Goal: Transaction & Acquisition: Purchase product/service

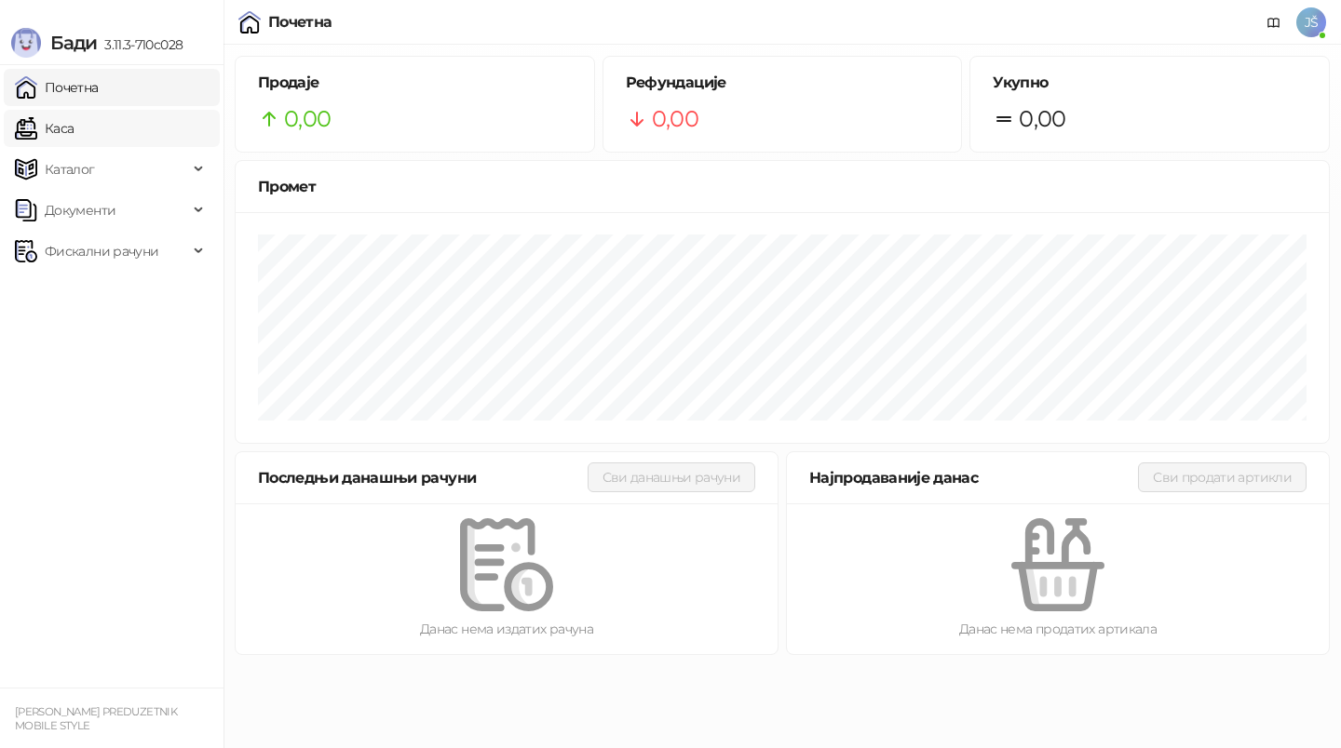
click at [71, 115] on link "Каса" at bounding box center [44, 128] width 59 height 37
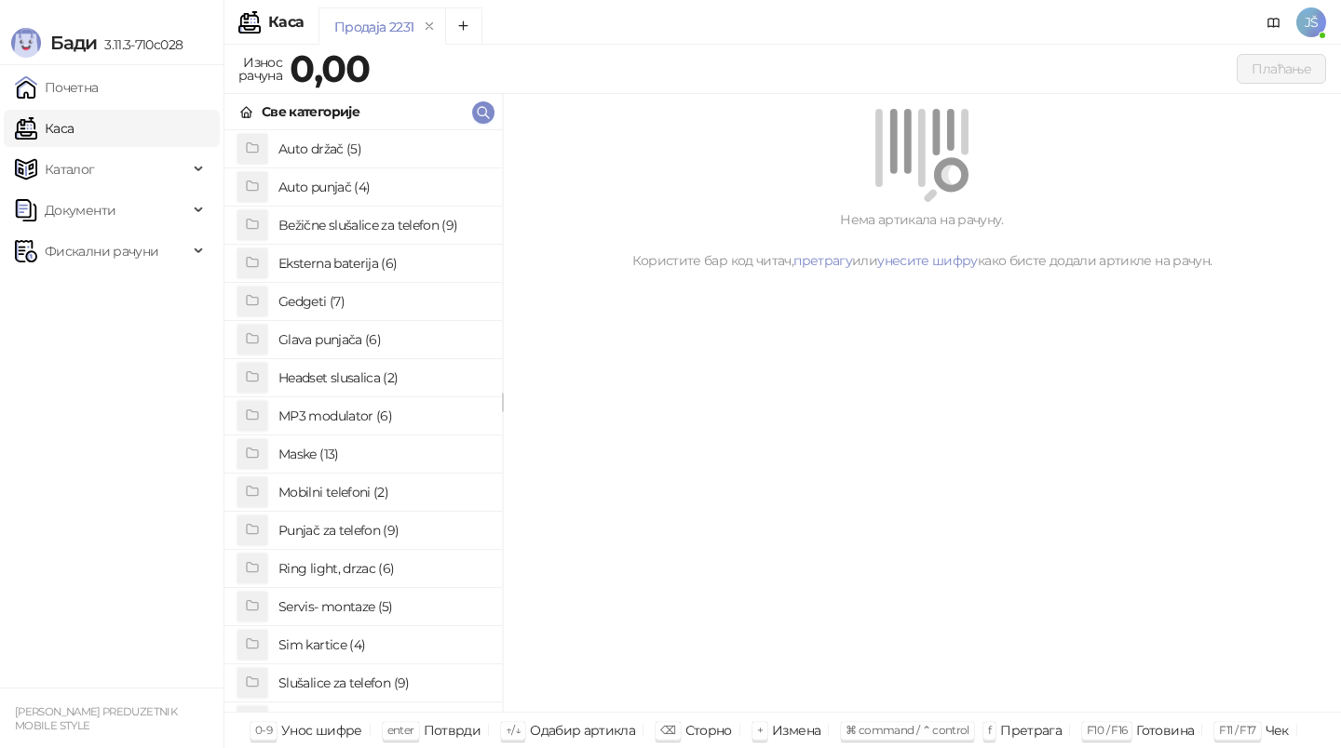
click at [420, 215] on h4 "Bežične slušalice za telefon (9)" at bounding box center [382, 225] width 209 height 30
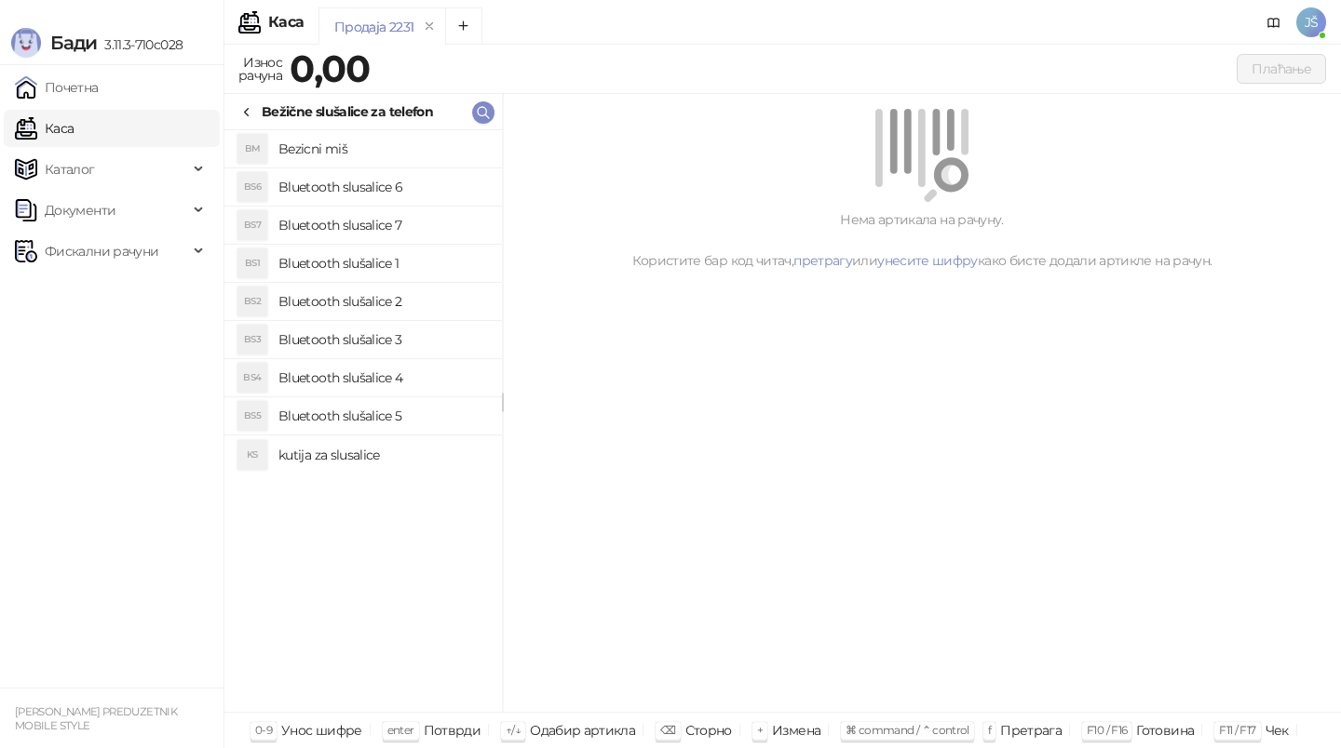
click at [415, 348] on h4 "Bluetooth slušalice 3" at bounding box center [382, 340] width 209 height 30
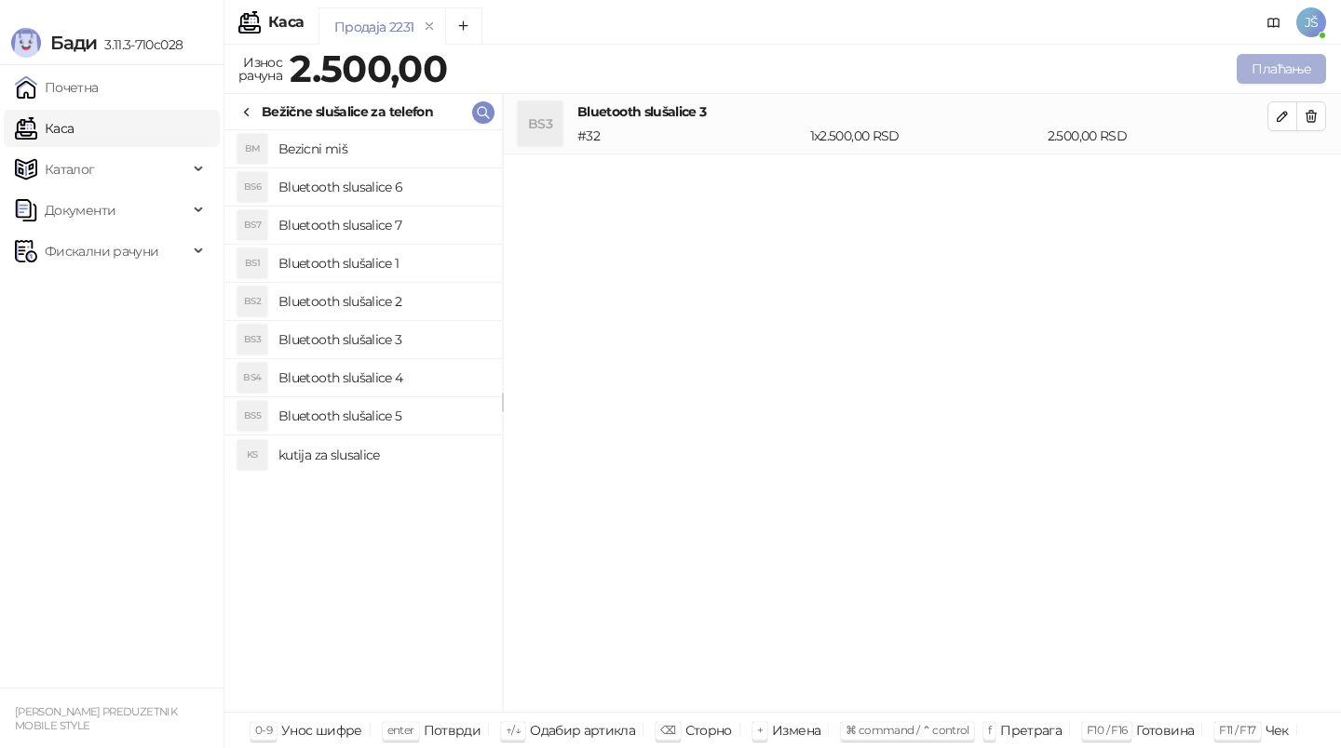
click at [1250, 55] on button "Плаћање" at bounding box center [1280, 69] width 89 height 30
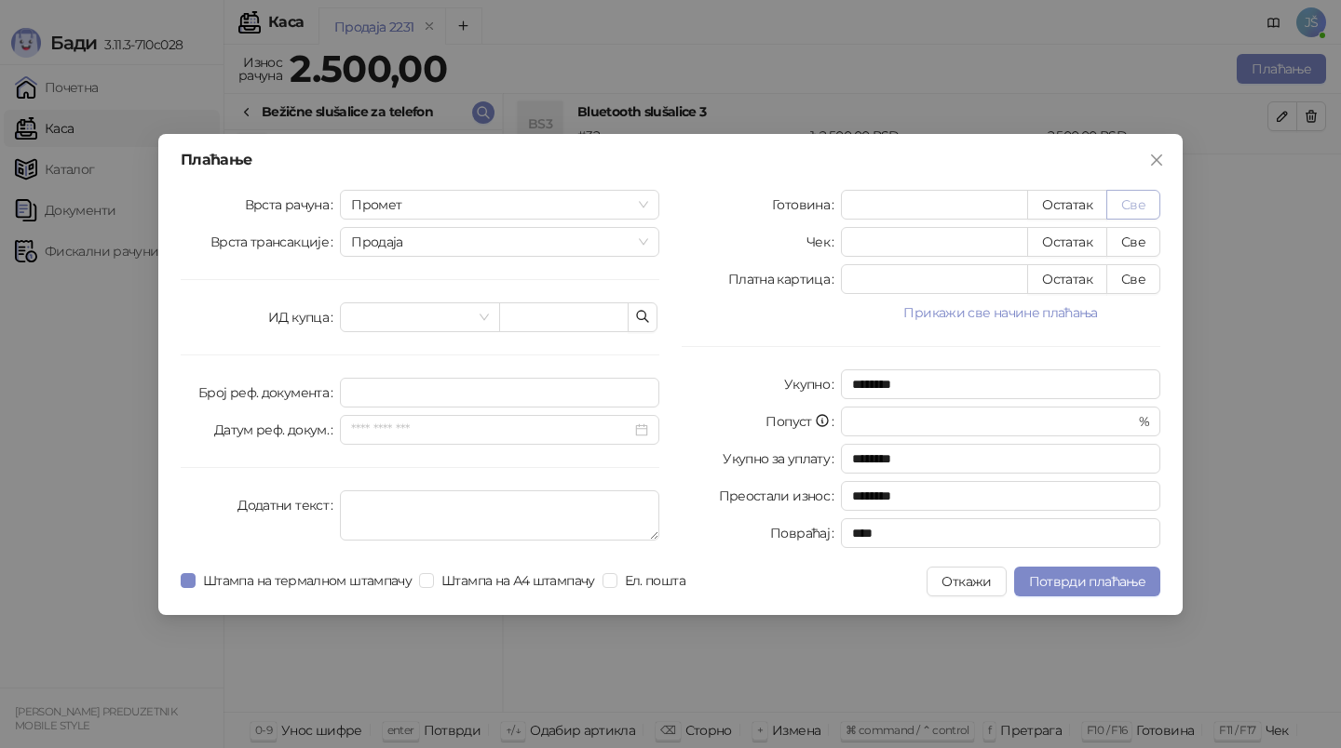
click at [1144, 195] on button "Све" at bounding box center [1133, 205] width 54 height 30
type input "****"
click at [1112, 581] on span "Потврди плаћање" at bounding box center [1087, 581] width 116 height 17
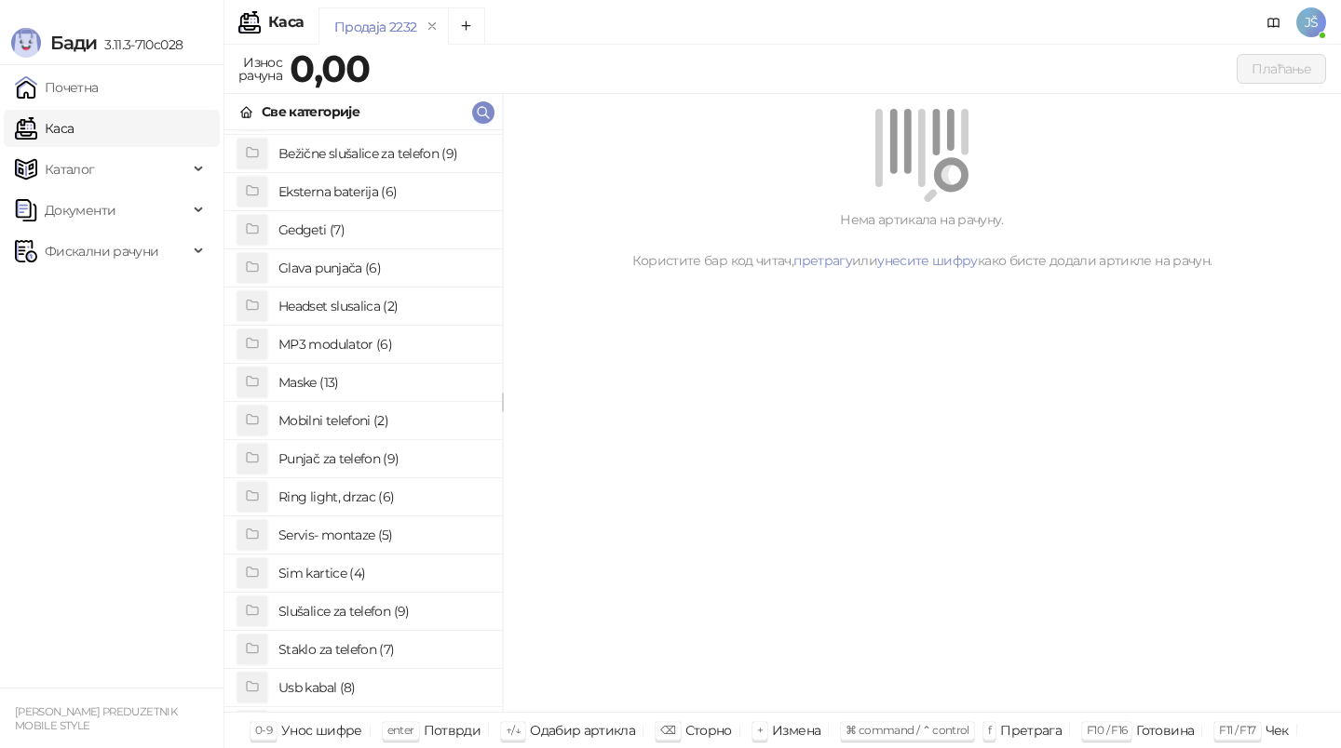
scroll to position [86, 0]
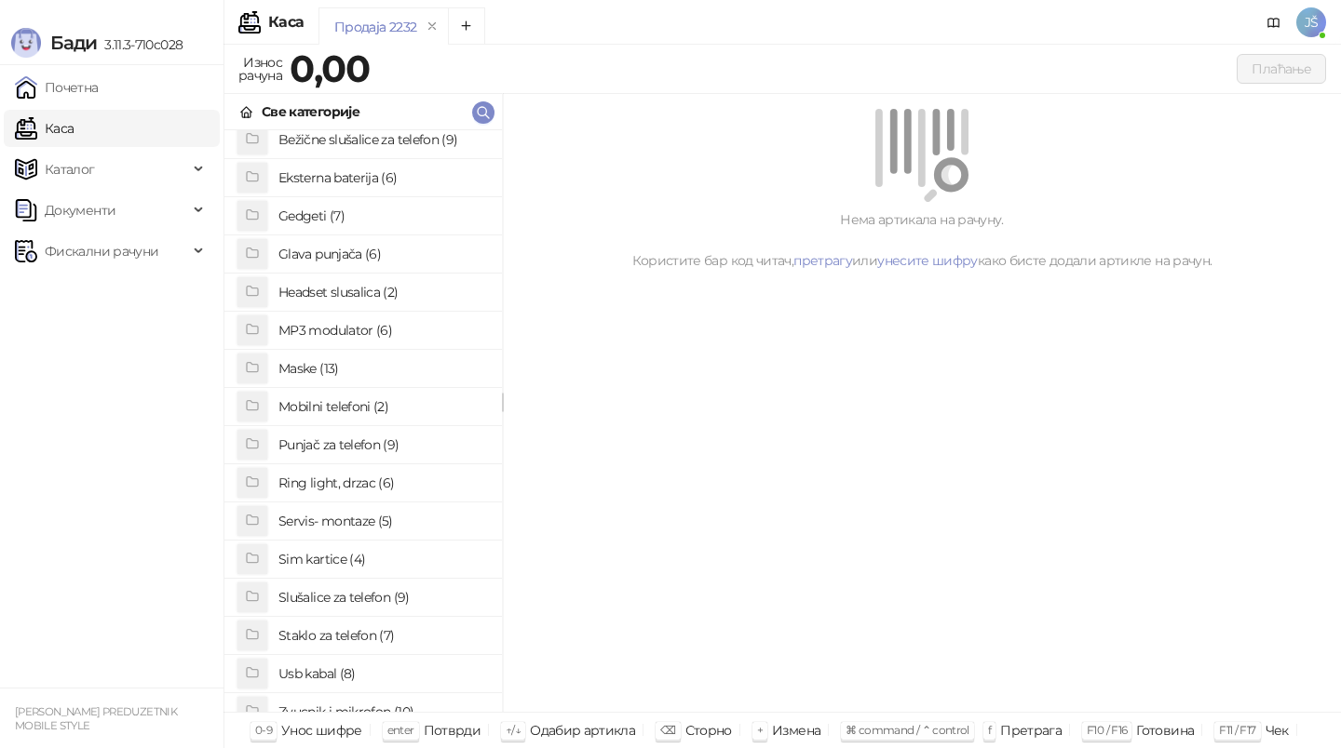
click at [364, 627] on h4 "Staklo za telefon (7)" at bounding box center [382, 636] width 209 height 30
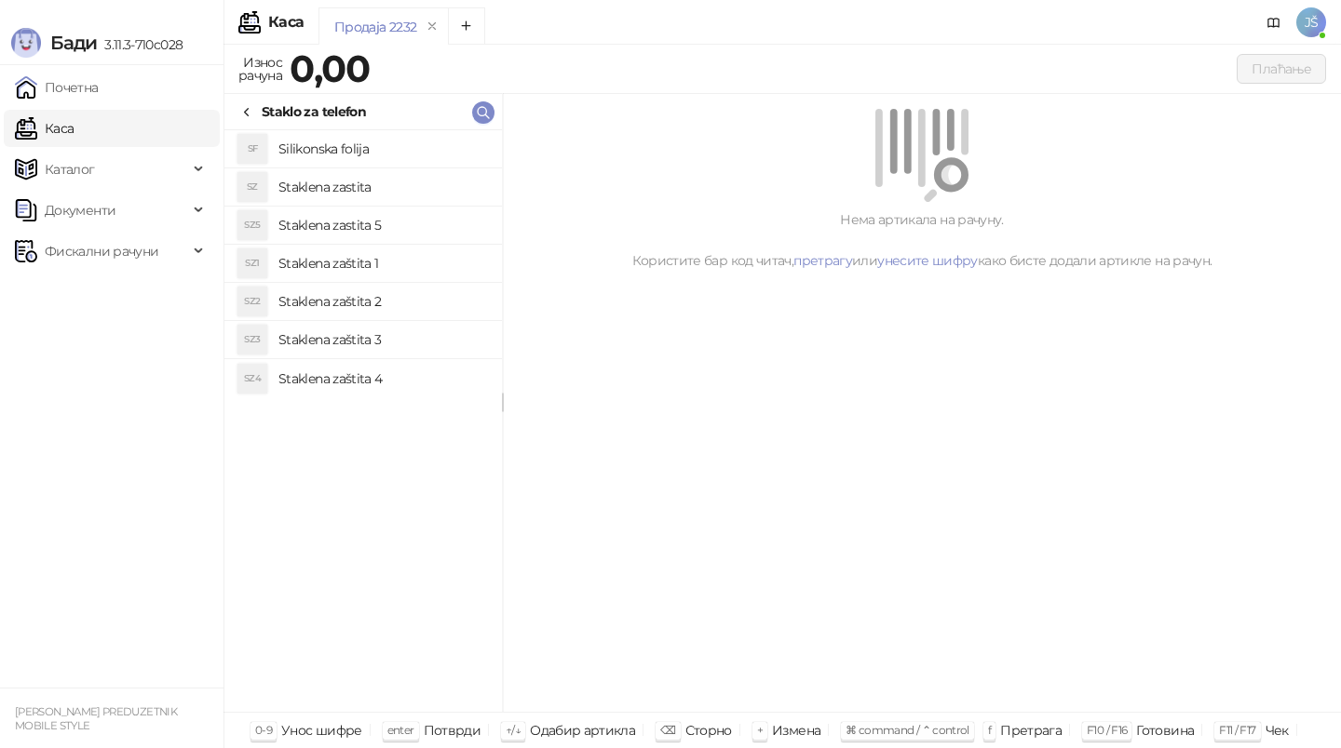
click at [412, 304] on h4 "Staklena zaštita 2" at bounding box center [382, 302] width 209 height 30
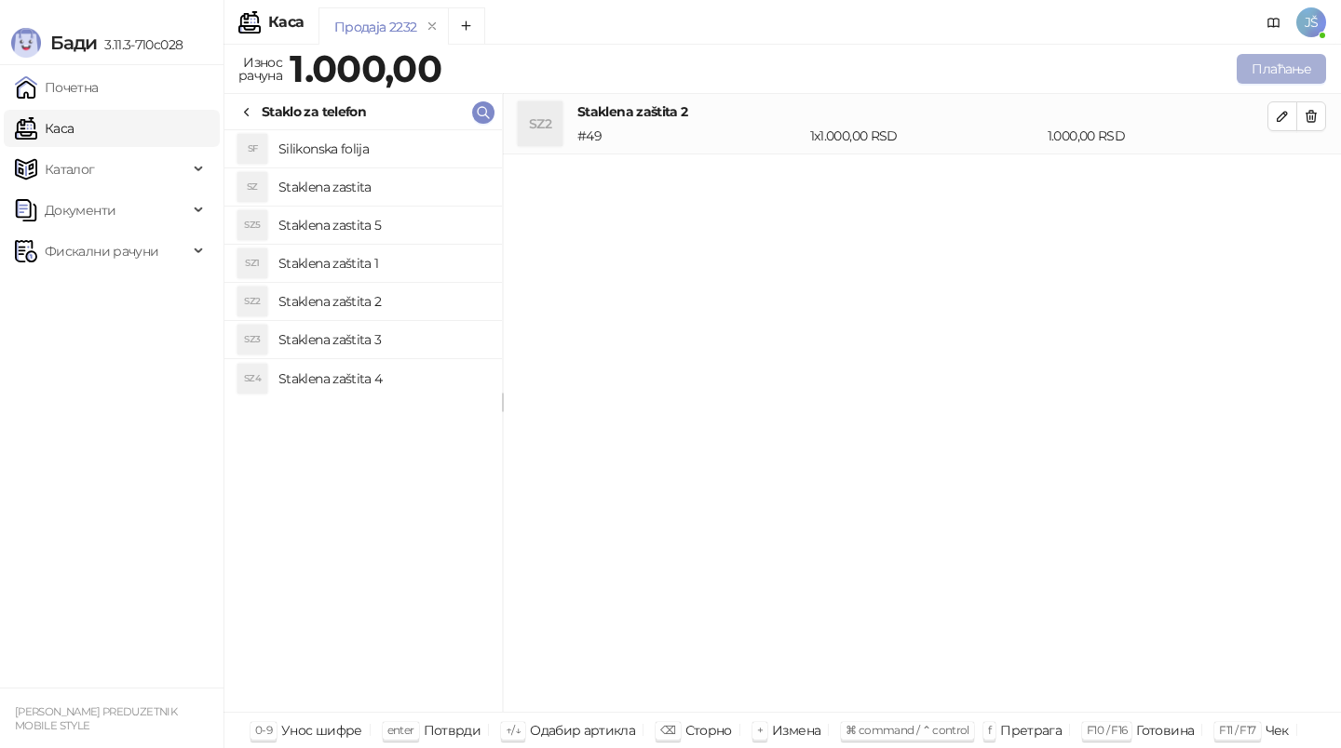
click at [1298, 69] on button "Плаћање" at bounding box center [1280, 69] width 89 height 30
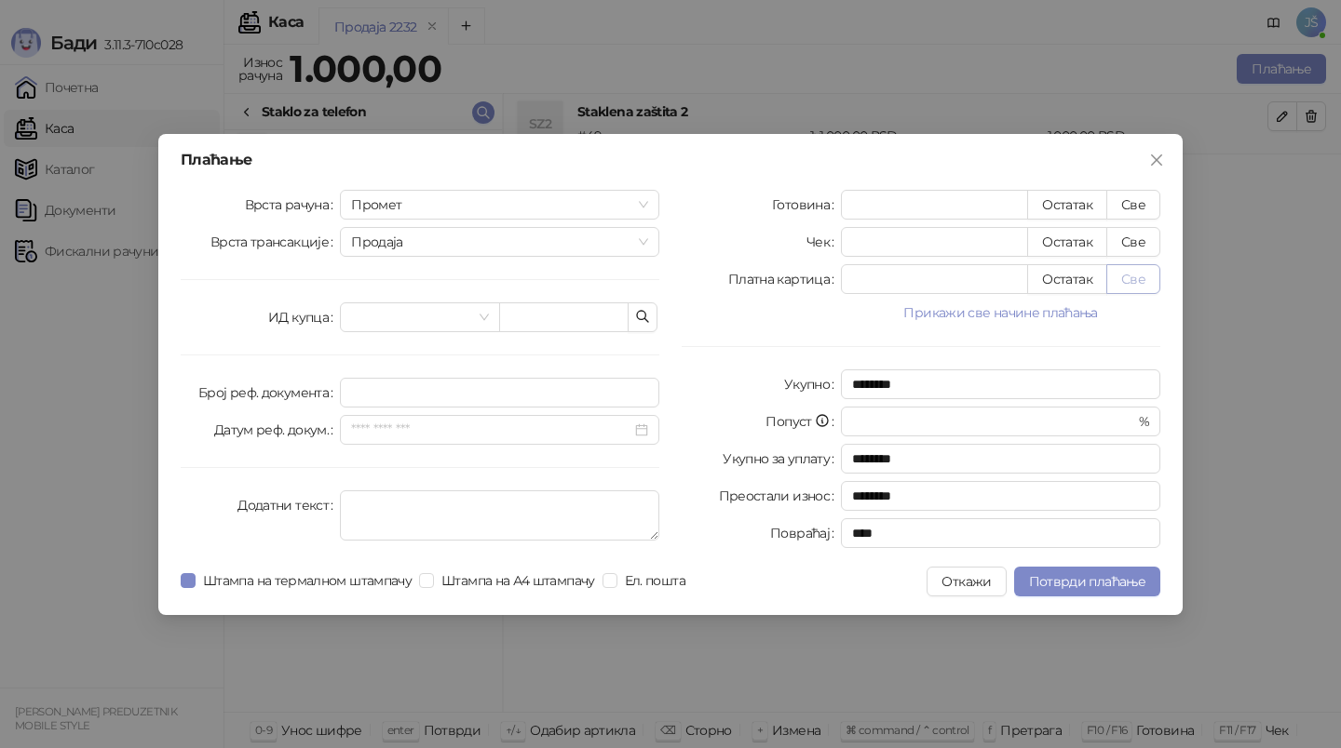
click at [1147, 271] on button "Све" at bounding box center [1133, 279] width 54 height 30
type input "****"
click at [1085, 581] on span "Потврди плаћање" at bounding box center [1087, 581] width 116 height 17
